Goal: Entertainment & Leisure: Consume media (video, audio)

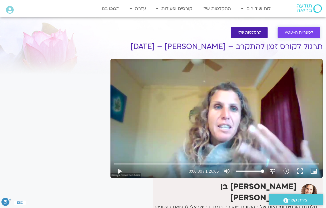
click at [294, 31] on span "לספריית ה-VOD" at bounding box center [299, 33] width 29 height 4
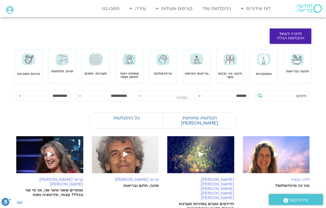
click at [287, 38] on span "לחזרה לעמוד ההקלטות הכללי" at bounding box center [291, 36] width 28 height 9
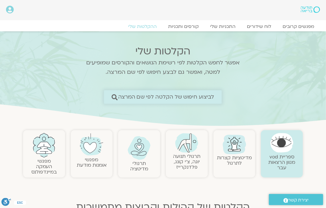
click at [142, 95] on span "לביצוע חיפוש של הקלטה לפי שם המרצה" at bounding box center [166, 97] width 96 height 6
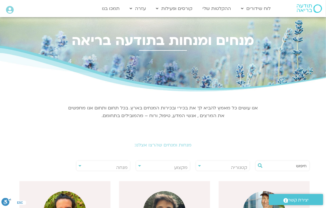
scroll to position [86, 0]
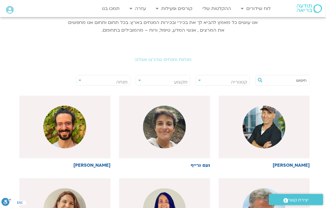
click at [109, 82] on span "מנחה" at bounding box center [104, 82] width 54 height 13
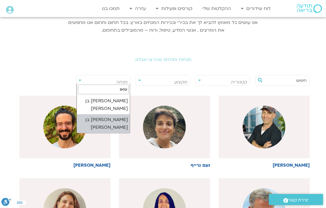
type input "שאנ"
select select "****"
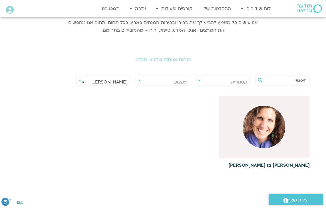
click at [268, 125] on img at bounding box center [264, 127] width 43 height 43
click at [265, 126] on img at bounding box center [264, 127] width 43 height 43
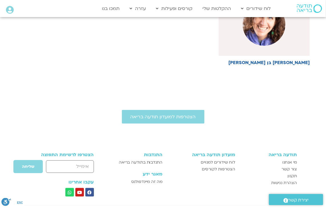
scroll to position [147, 0]
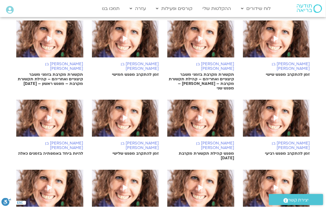
scroll to position [314, 0]
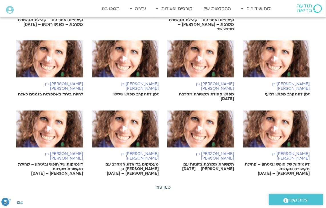
click at [166, 185] on link "טען עוד" at bounding box center [162, 188] width 15 height 6
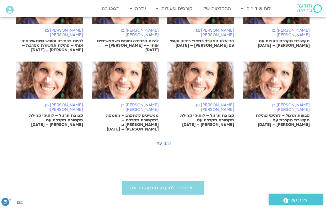
scroll to position [657, 0]
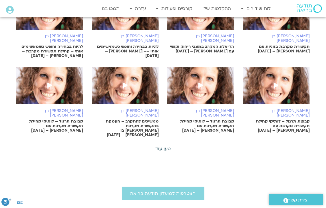
click at [165, 146] on link "טען עוד" at bounding box center [162, 149] width 15 height 6
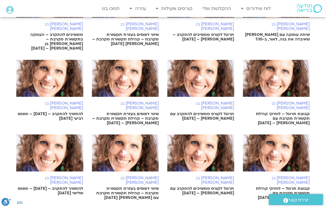
scroll to position [942, 0]
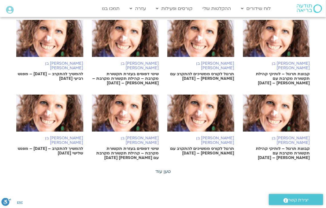
click at [162, 169] on link "טען עוד" at bounding box center [162, 172] width 15 height 6
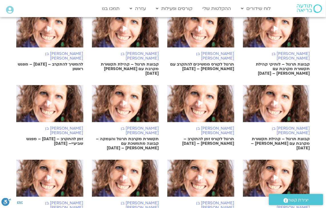
scroll to position [1199, 0]
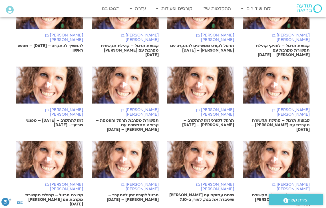
click at [56, 142] on img at bounding box center [49, 163] width 67 height 43
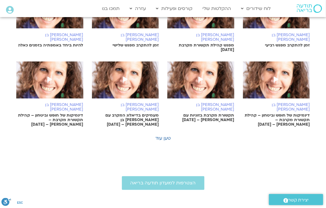
scroll to position [356, 0]
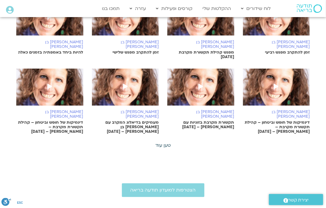
click at [164, 143] on link "טען עוד" at bounding box center [162, 146] width 15 height 6
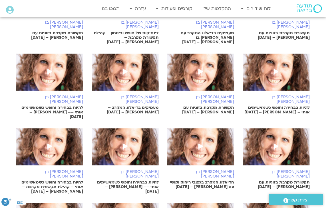
scroll to position [613, 0]
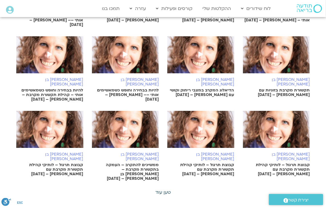
click at [160, 190] on link "טען עוד" at bounding box center [162, 193] width 15 height 6
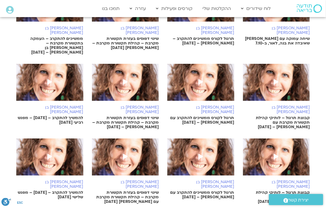
scroll to position [898, 0]
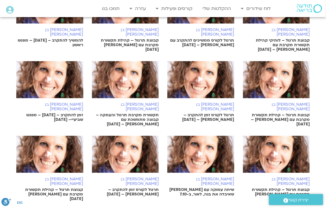
scroll to position [1212, 0]
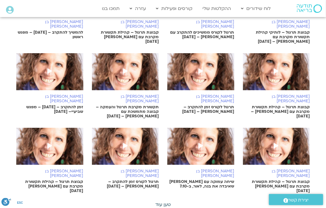
click at [168, 202] on link "טען עוד" at bounding box center [162, 205] width 15 height 6
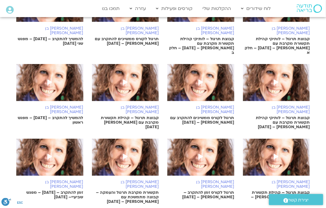
scroll to position [1098, 0]
